Goal: Information Seeking & Learning: Learn about a topic

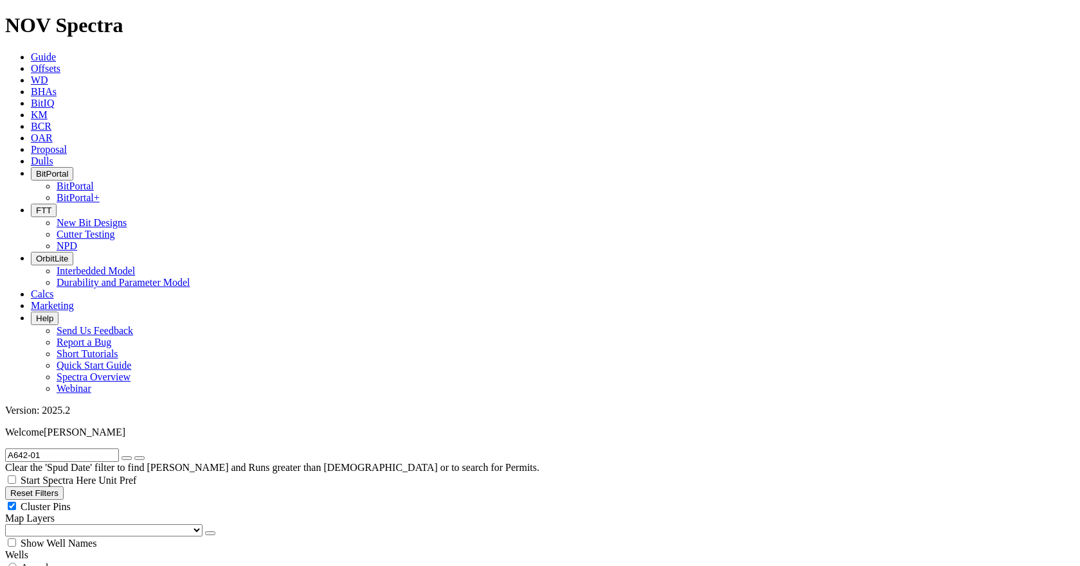
scroll to position [386, 0]
click at [31, 109] on icon at bounding box center [31, 114] width 0 height 11
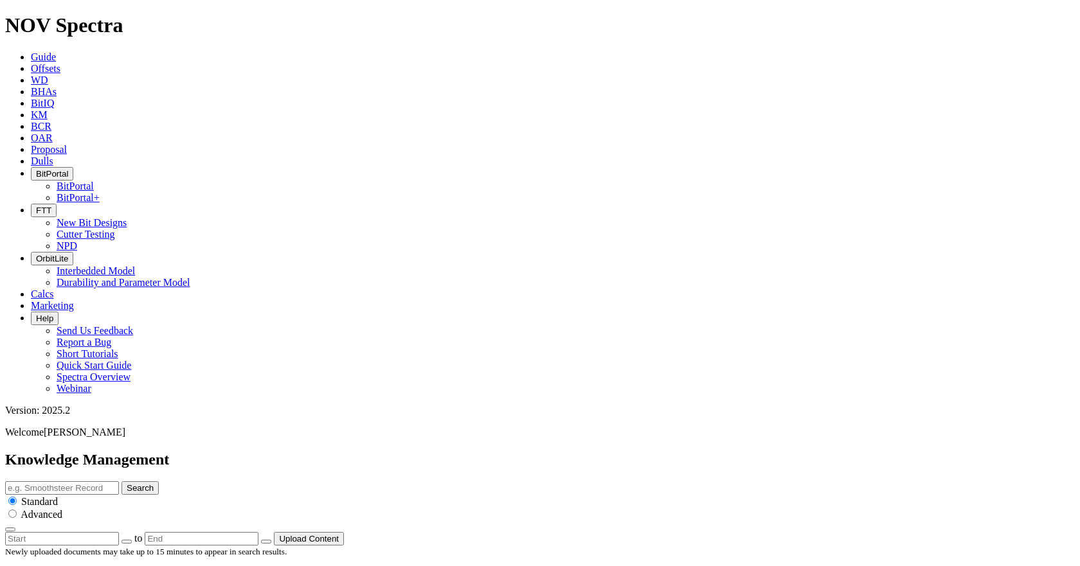
click at [132, 540] on button "button" at bounding box center [127, 542] width 10 height 4
type input "[DATE]"
click at [17, 510] on input "radio" at bounding box center [12, 514] width 8 height 8
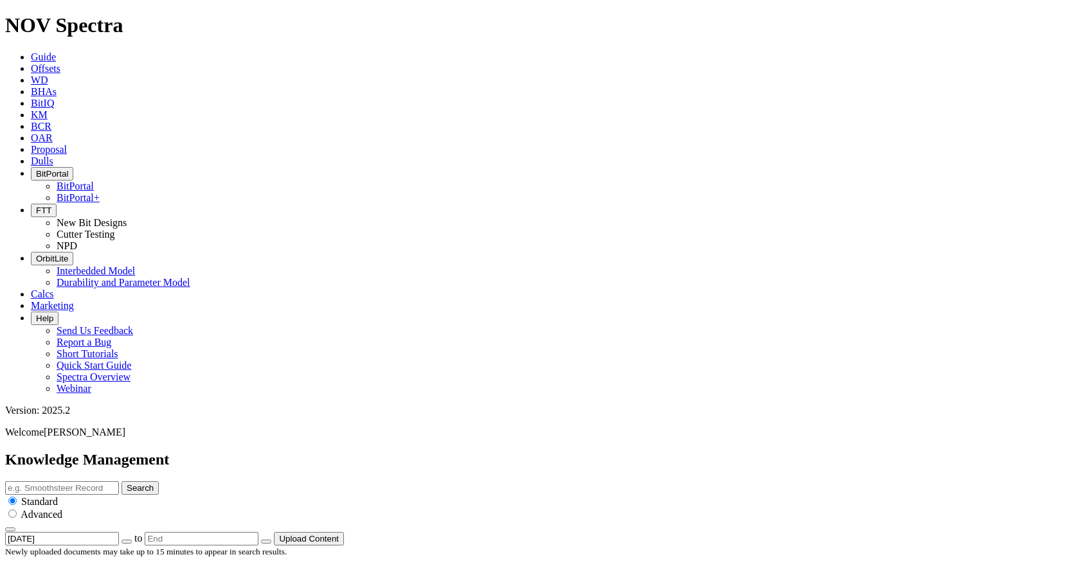
radio input "true"
radio input "false"
